Goal: Navigation & Orientation: Find specific page/section

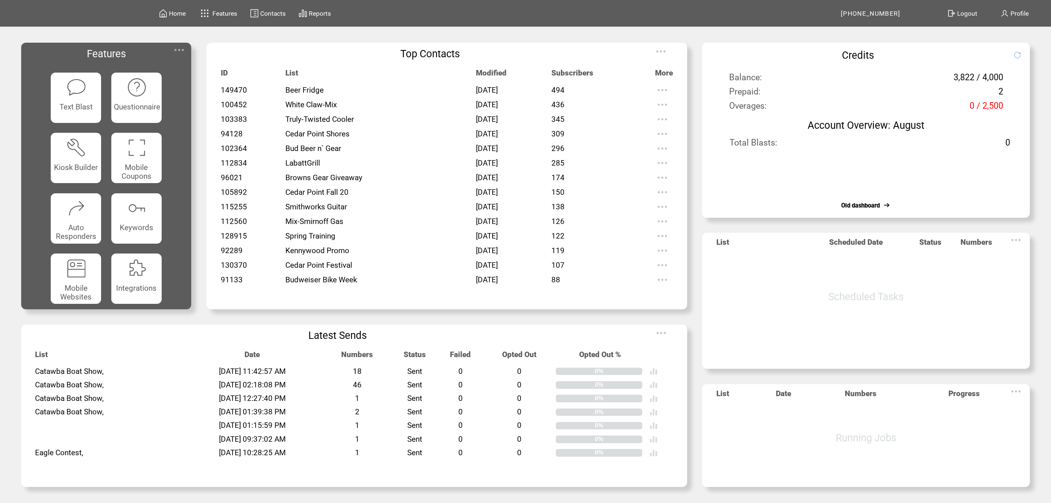
click at [199, 15] on img at bounding box center [205, 13] width 13 height 12
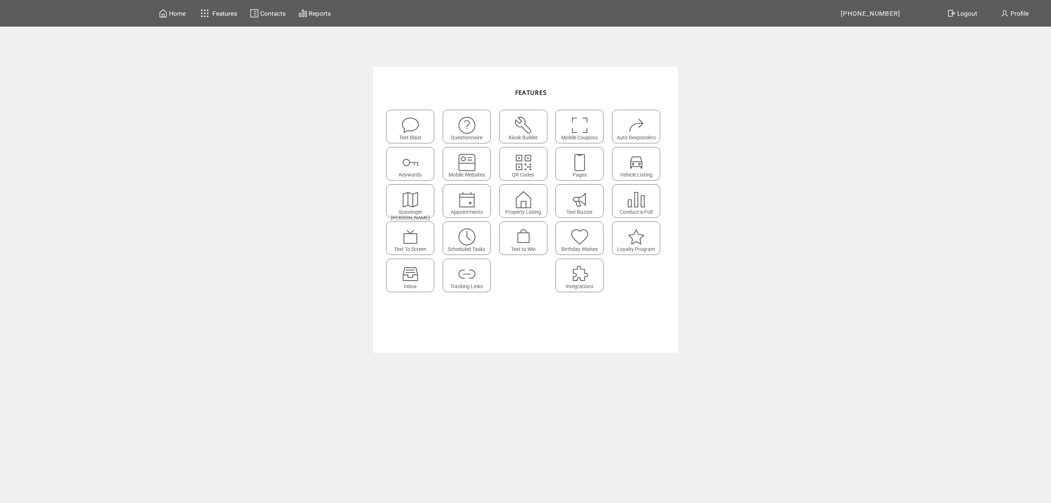
click at [416, 204] on img at bounding box center [410, 199] width 19 height 19
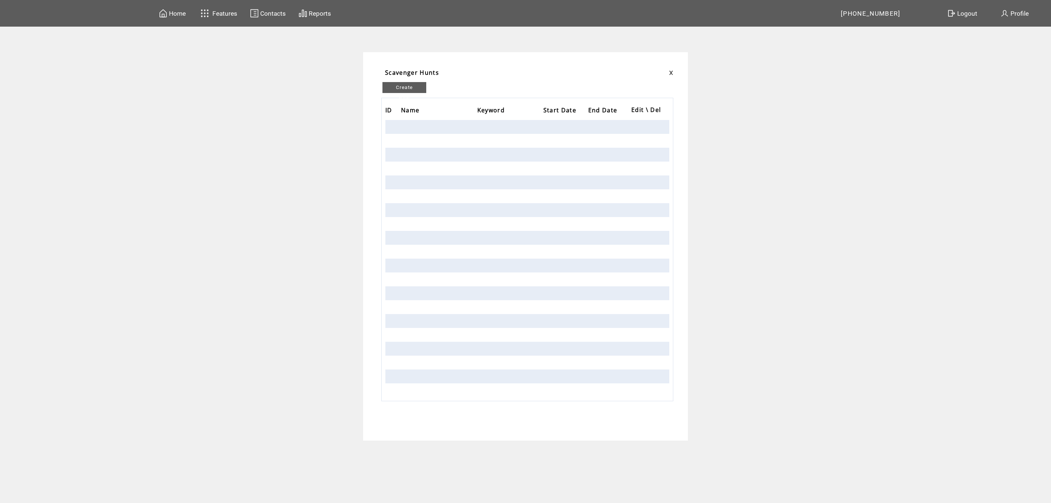
drag, startPoint x: 383, startPoint y: 80, endPoint x: 388, endPoint y: 85, distance: 7.0
click at [383, 82] on td "Create New ID Name Keyword Start Date End Date Edit \ Del" at bounding box center [529, 239] width 298 height 325
click at [391, 87] on link "Create New" at bounding box center [405, 87] width 44 height 11
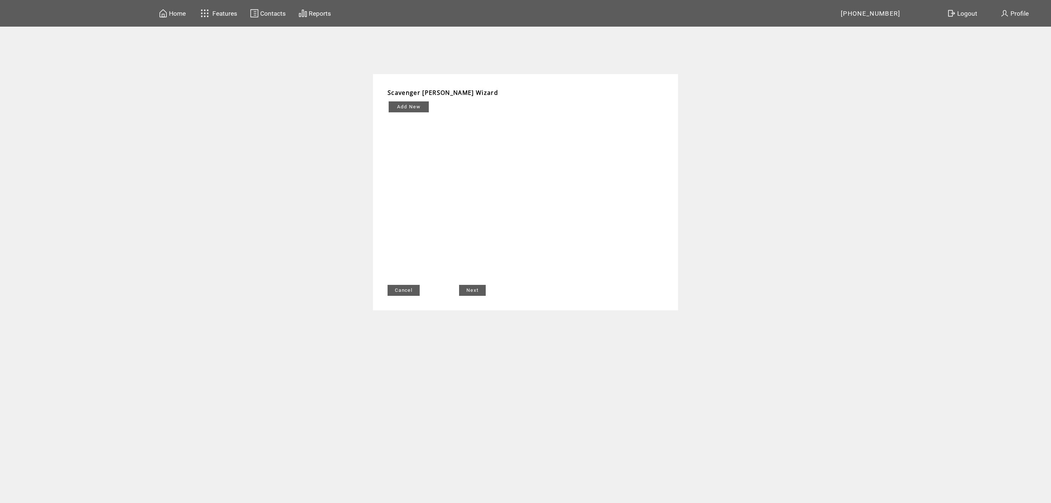
click at [227, 8] on td "Features" at bounding box center [225, 13] width 26 height 13
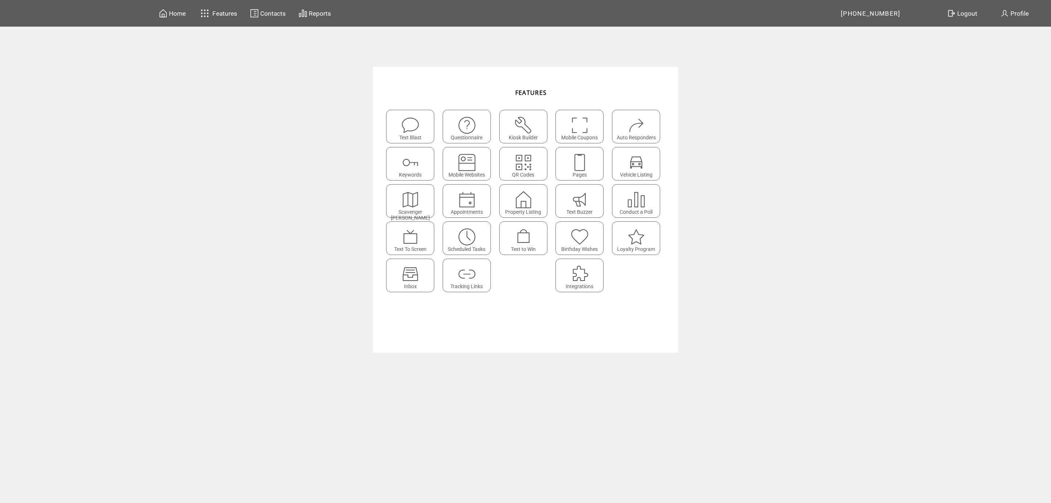
click at [532, 162] on img at bounding box center [523, 162] width 19 height 19
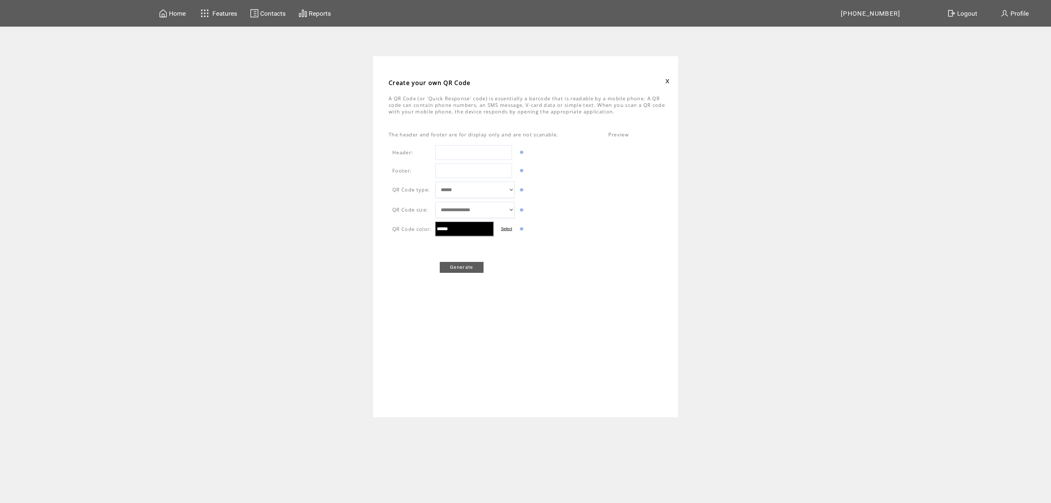
click at [223, 7] on td "Features" at bounding box center [225, 13] width 26 height 13
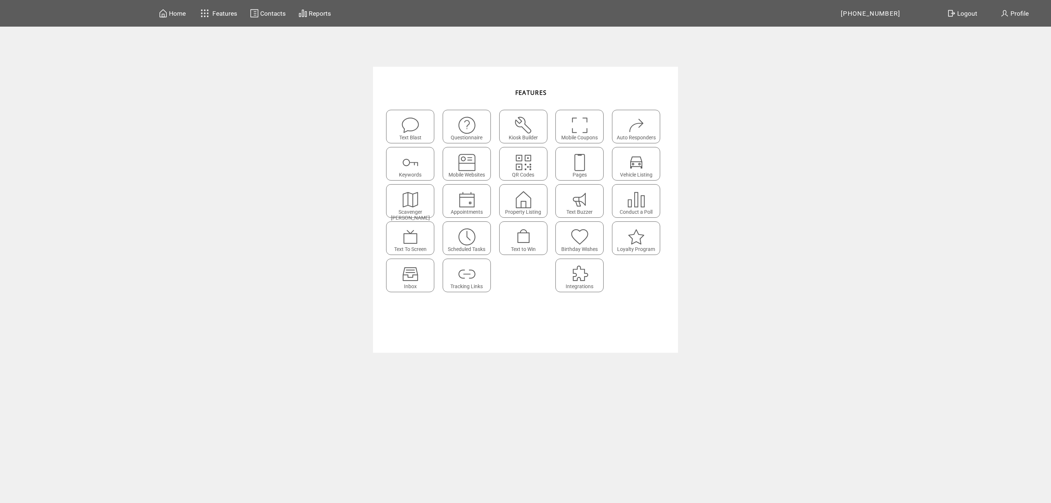
drag, startPoint x: 244, startPoint y: 55, endPoint x: 249, endPoint y: 57, distance: 4.6
click at [248, 57] on div "Home Features Contacts Reports 888-311-1573" at bounding box center [525, 251] width 1051 height 503
click at [1025, 15] on span "Profile" at bounding box center [1020, 13] width 18 height 7
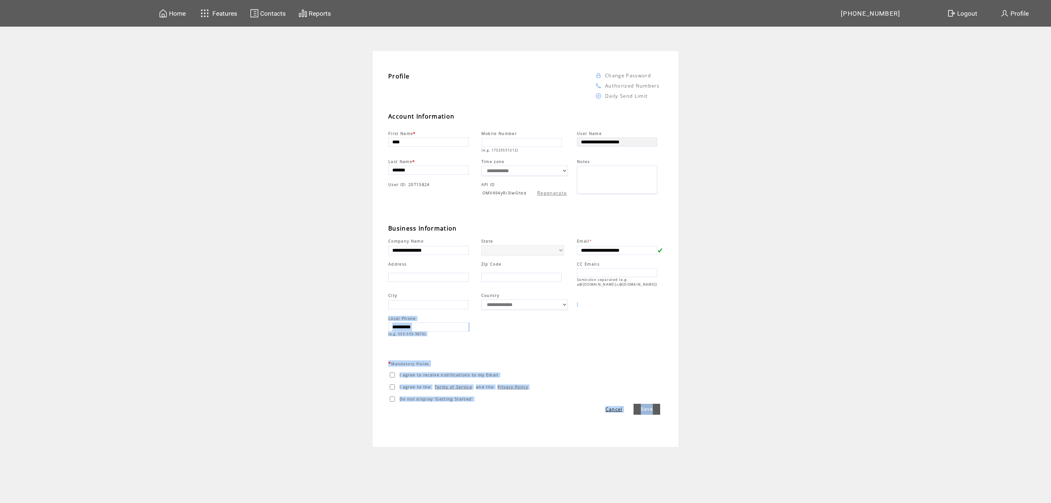
drag, startPoint x: 295, startPoint y: 74, endPoint x: 783, endPoint y: 457, distance: 619.6
click at [783, 457] on content "**********" at bounding box center [525, 277] width 1051 height 452
click at [781, 395] on td "**********" at bounding box center [525, 249] width 1051 height 396
click at [185, 9] on td "Home" at bounding box center [178, 13] width 18 height 10
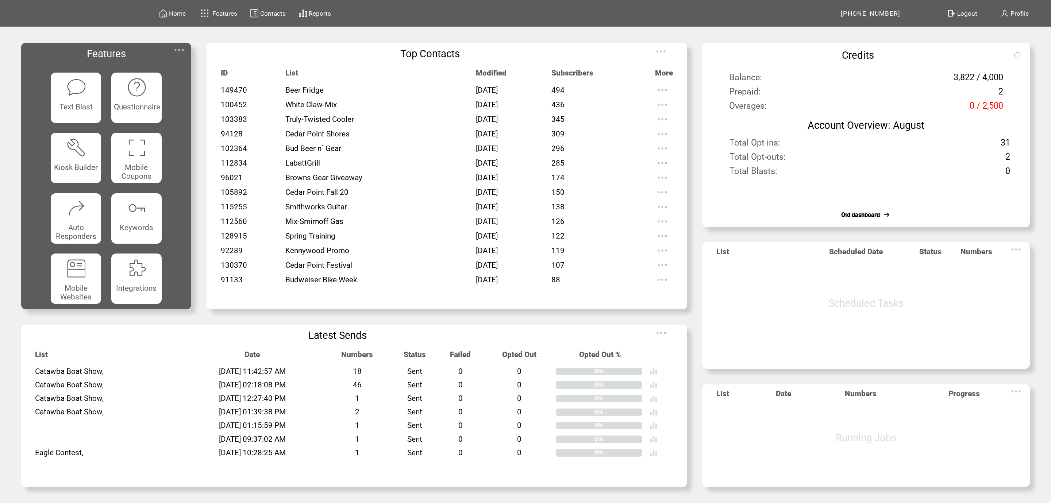
click at [228, 15] on span "Features" at bounding box center [224, 13] width 25 height 7
